Goal: Check status: Check status

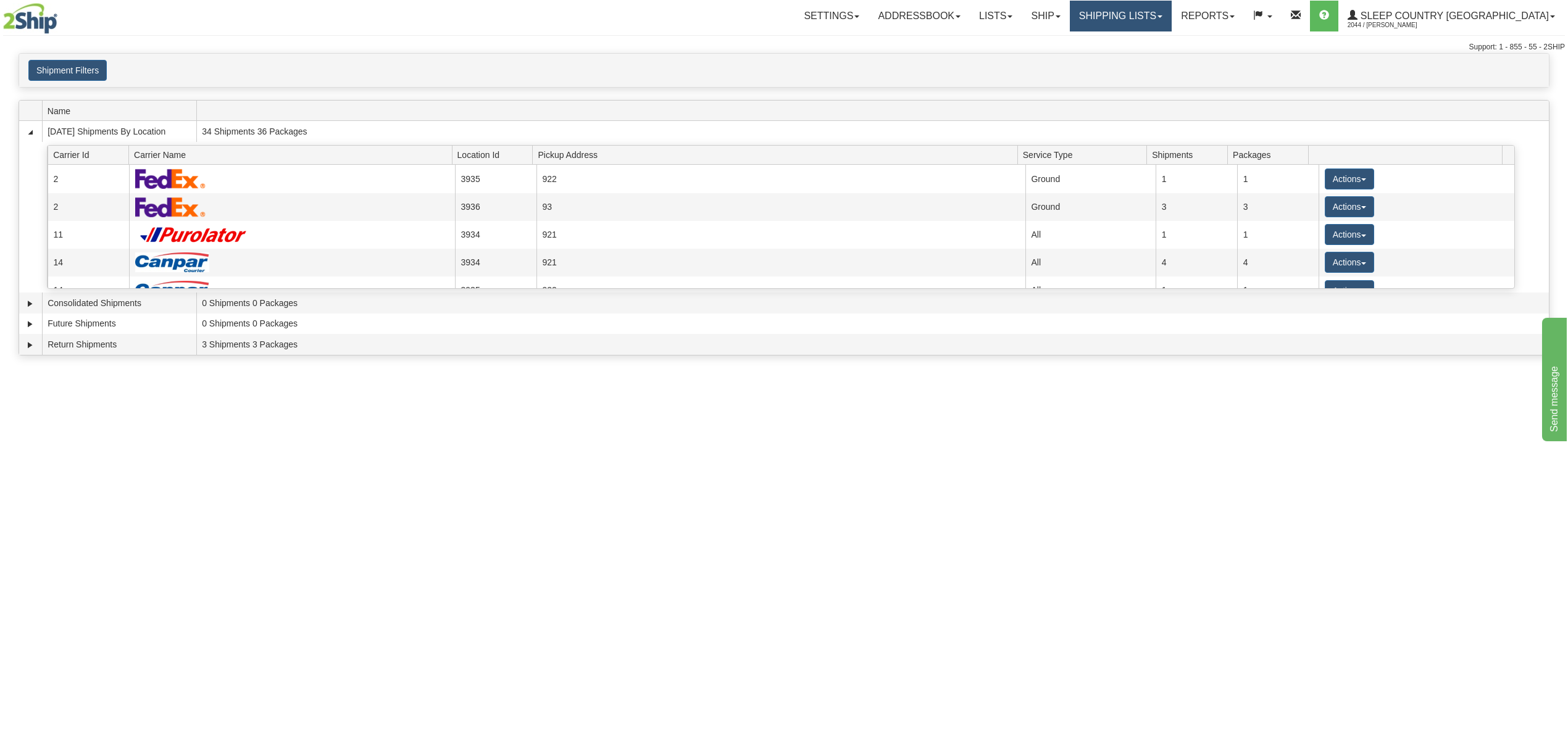
click at [1168, 14] on link "Shipping lists" at bounding box center [1120, 16] width 102 height 31
click at [1159, 59] on span "Search Shipment History" at bounding box center [1111, 59] width 95 height 10
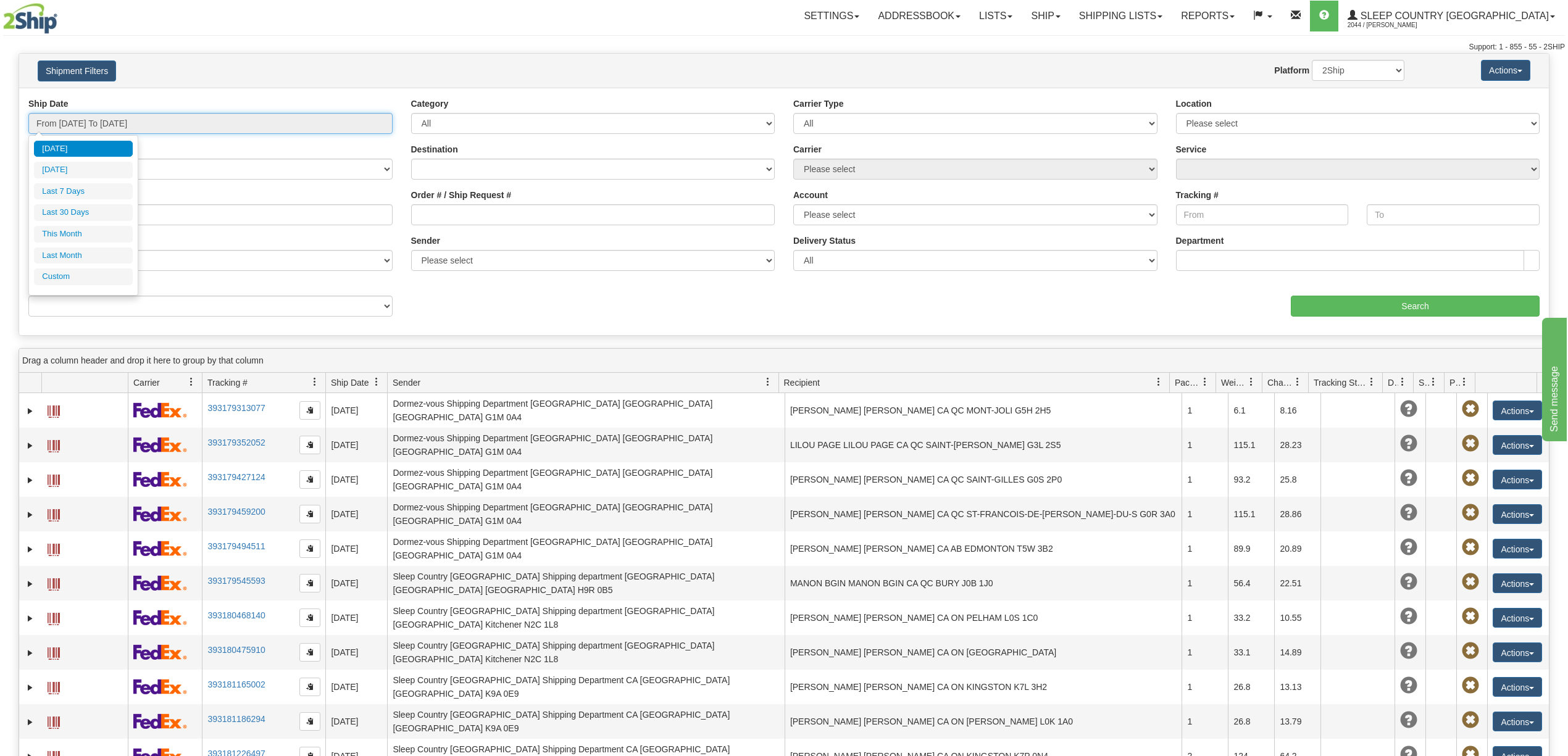
click at [111, 121] on input "From [DATE] To [DATE]" at bounding box center [210, 124] width 364 height 21
click at [87, 211] on li "Last 30 Days" at bounding box center [84, 212] width 99 height 16
type input "From [DATE] To [DATE]"
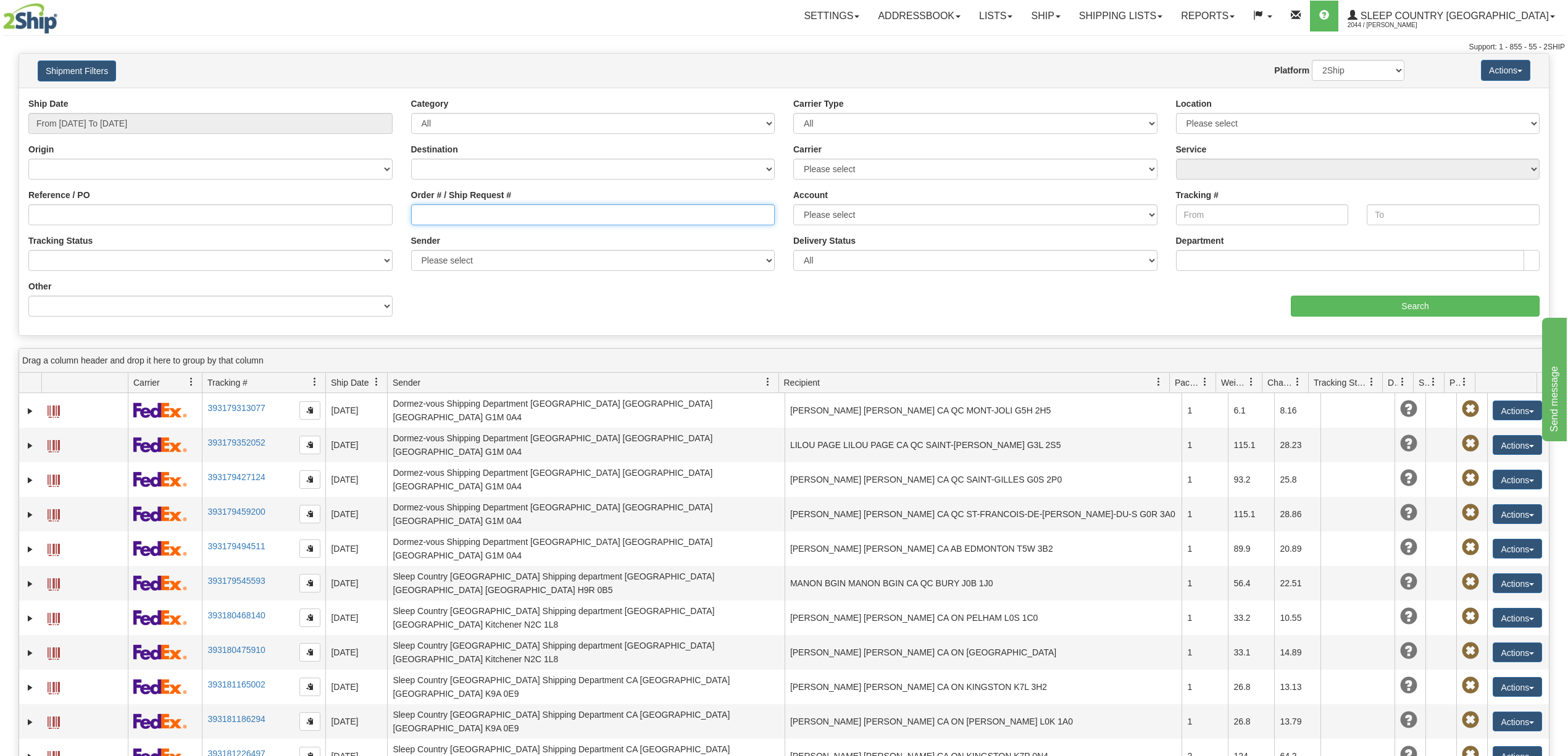
click at [428, 215] on input "Order # / Ship Request #" at bounding box center [593, 214] width 364 height 21
paste input "9000I092297"
type input "9000I092297"
click at [1389, 304] on input "Search" at bounding box center [1415, 306] width 249 height 21
